Goal: Task Accomplishment & Management: Use online tool/utility

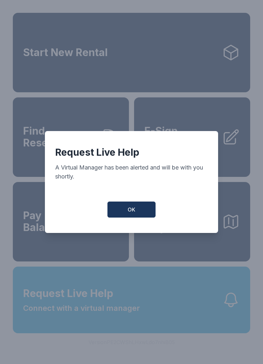
click at [137, 211] on button "OK" at bounding box center [131, 210] width 48 height 16
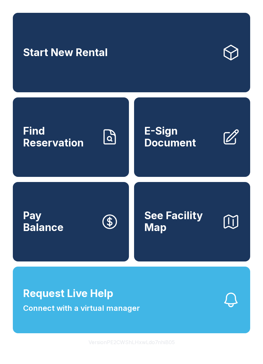
click at [38, 301] on span "Request Live Help" at bounding box center [68, 293] width 90 height 15
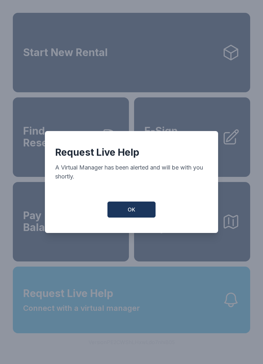
click at [126, 214] on button "OK" at bounding box center [131, 210] width 48 height 16
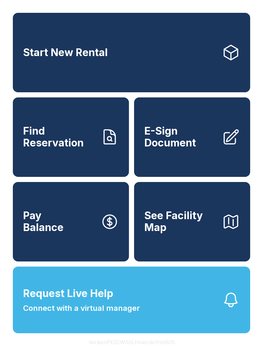
click at [199, 149] on span "E-Sign Document" at bounding box center [180, 136] width 72 height 23
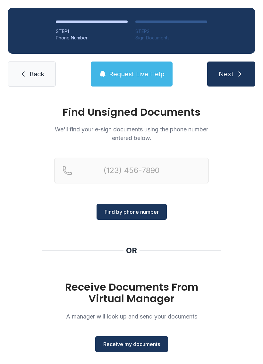
click at [142, 349] on button "Receive my documents" at bounding box center [131, 344] width 73 height 16
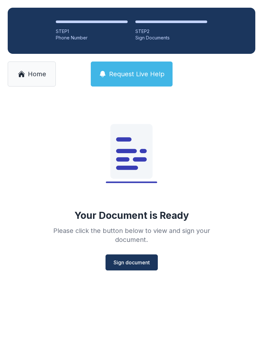
click at [138, 263] on span "Sign document" at bounding box center [132, 263] width 36 height 8
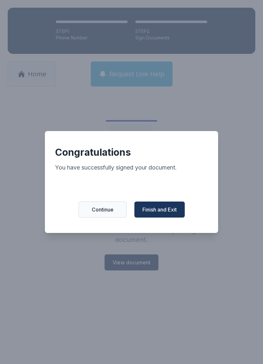
click at [174, 214] on span "Finish and Exit" at bounding box center [159, 210] width 34 height 8
